Goal: Task Accomplishment & Management: Use online tool/utility

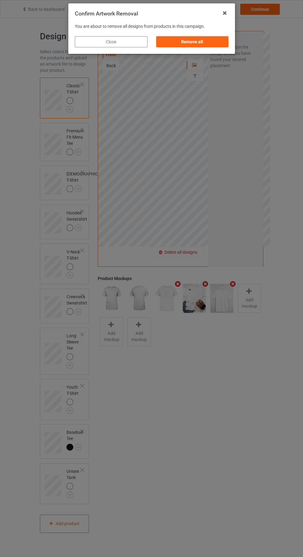
click at [198, 43] on div "Remove all" at bounding box center [192, 41] width 73 height 11
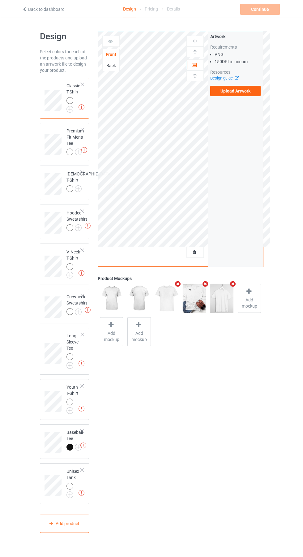
click at [244, 91] on label "Upload Artwork" at bounding box center [236, 91] width 51 height 11
click at [0, 0] on input "Upload Artwork" at bounding box center [0, 0] width 0 height 0
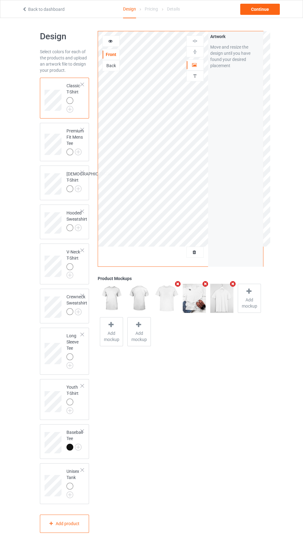
click at [111, 41] on icon at bounding box center [110, 40] width 5 height 4
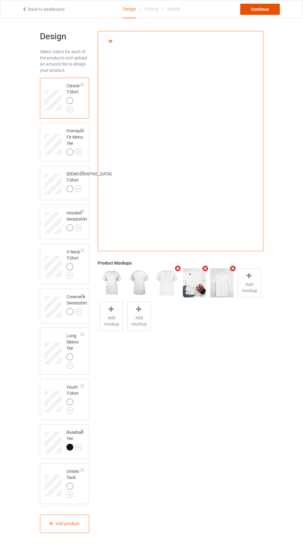
click at [268, 10] on div "Continue" at bounding box center [261, 9] width 40 height 11
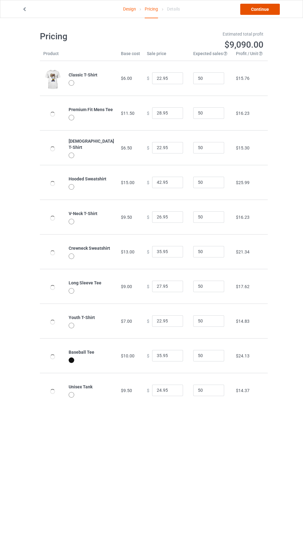
click at [269, 14] on link "Continue" at bounding box center [261, 9] width 40 height 11
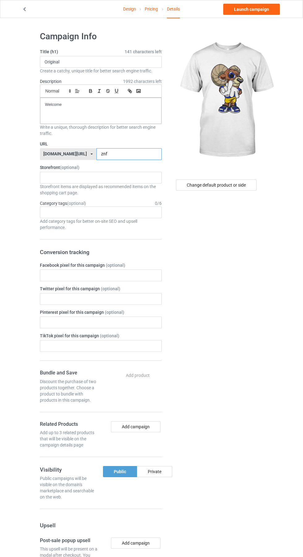
click at [118, 153] on input "znf" at bounding box center [129, 154] width 65 height 12
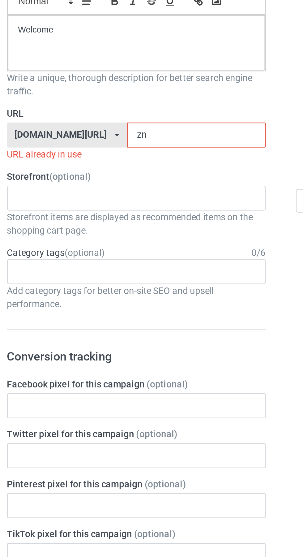
type input "z"
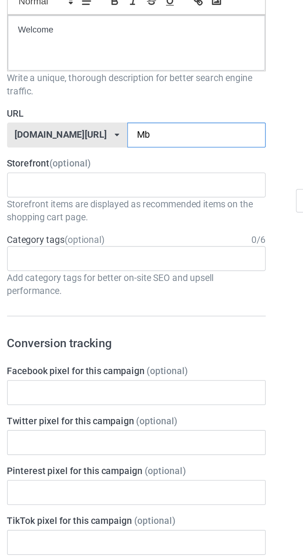
type input "Mbc"
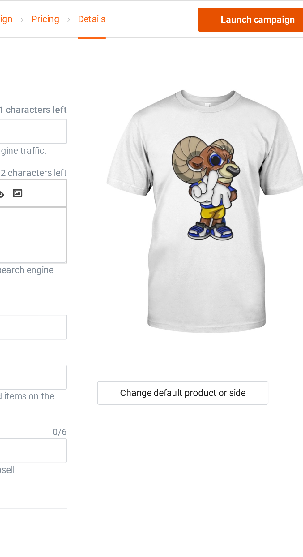
click at [257, 10] on link "Launch campaign" at bounding box center [252, 9] width 57 height 11
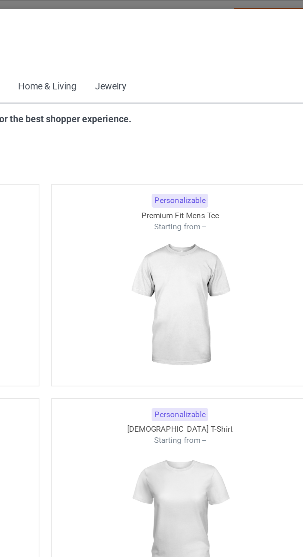
click at [31, 28] on icon at bounding box center [31, 28] width 5 height 4
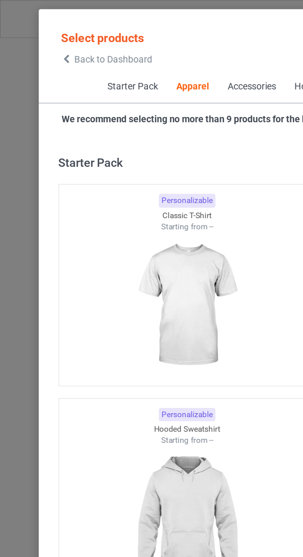
scroll to position [331, 0]
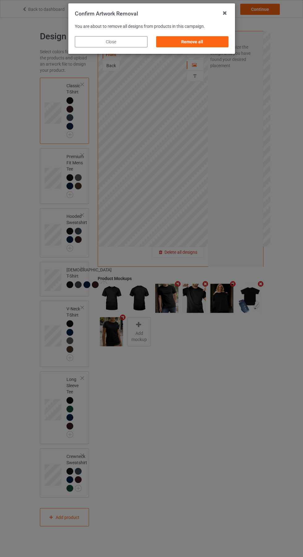
click at [200, 43] on div "Remove all" at bounding box center [192, 41] width 73 height 11
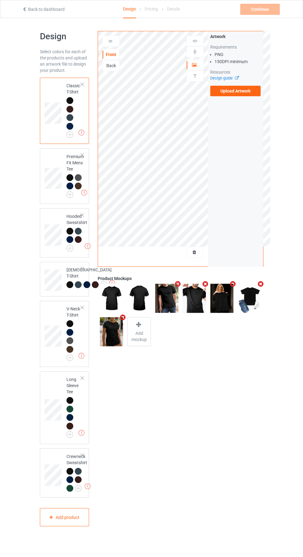
click at [235, 86] on label "Upload Artwork" at bounding box center [236, 91] width 51 height 11
click at [0, 0] on input "Upload Artwork" at bounding box center [0, 0] width 0 height 0
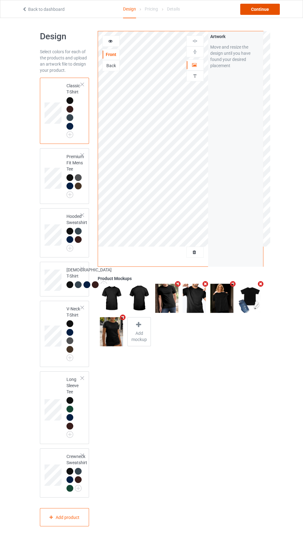
click at [268, 11] on div "Continue" at bounding box center [261, 9] width 40 height 11
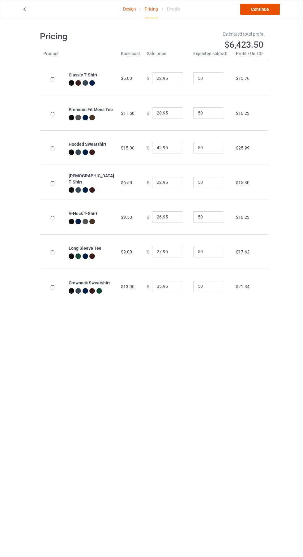
click at [266, 11] on link "Continue" at bounding box center [261, 9] width 40 height 11
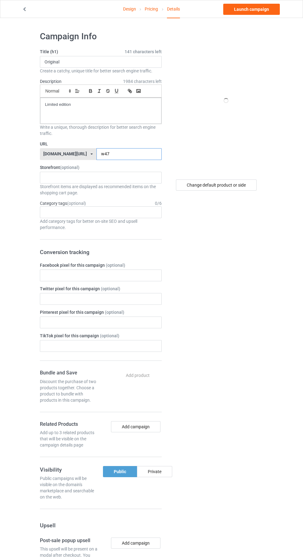
click at [109, 153] on input "w47" at bounding box center [129, 154] width 65 height 12
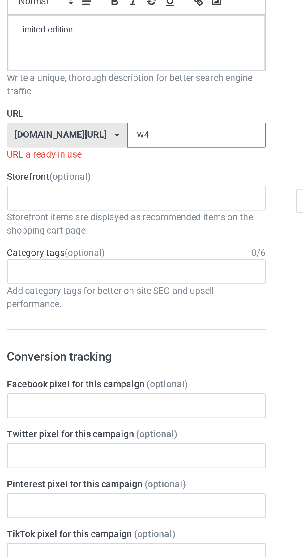
type input "w"
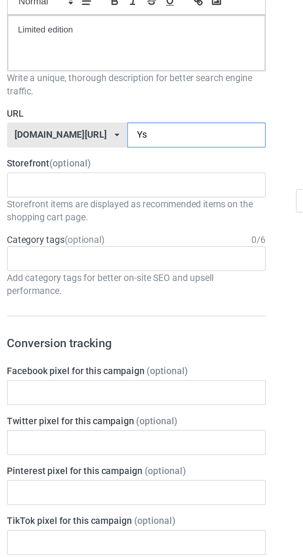
type input "Ysb"
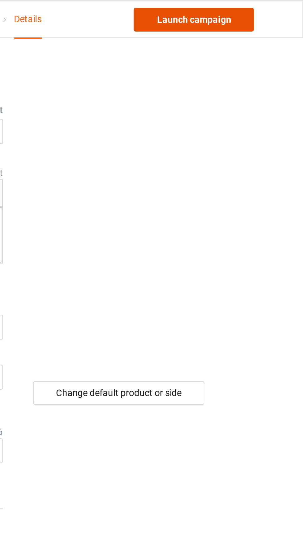
click at [265, 10] on link "Launch campaign" at bounding box center [252, 9] width 57 height 11
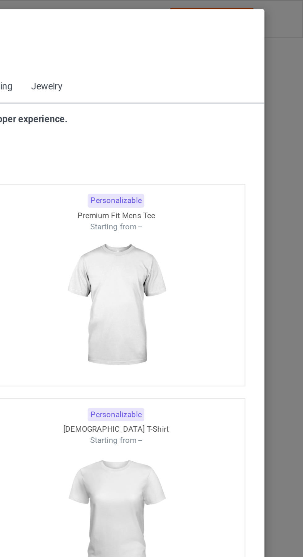
click at [41, 28] on span "Back to Dashboard" at bounding box center [53, 27] width 37 height 5
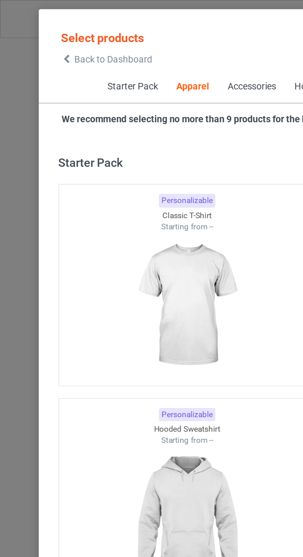
scroll to position [331, 0]
